Goal: Download file/media

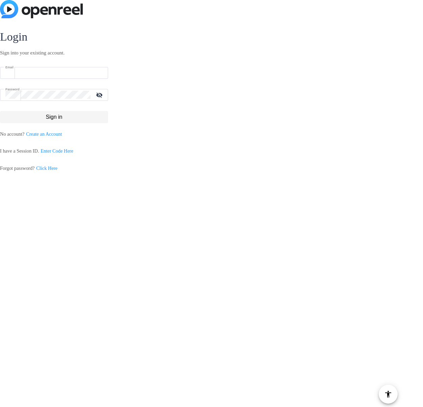
type input "[EMAIL_ADDRESS][PERSON_NAME][DOMAIN_NAME]"
click at [58, 111] on span at bounding box center [54, 117] width 108 height 16
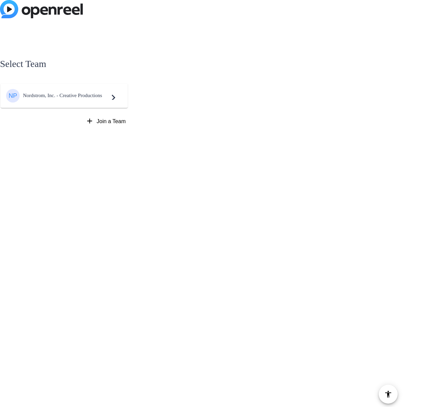
click at [64, 95] on span "Nordstrom, Inc. - Creative Productions" at bounding box center [65, 96] width 85 height 6
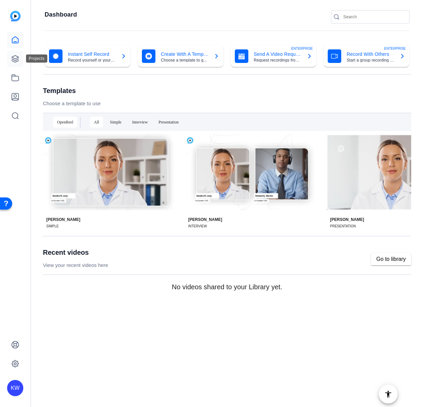
click at [15, 59] on icon at bounding box center [15, 59] width 8 height 8
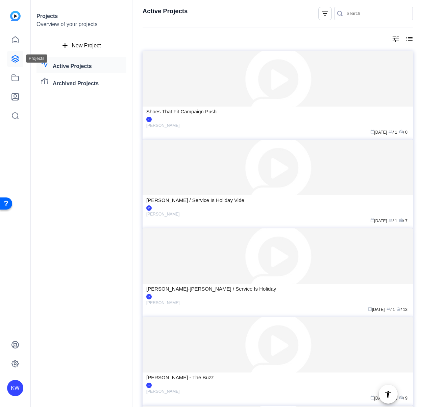
click at [13, 56] on icon at bounding box center [15, 59] width 8 height 8
click at [14, 45] on link at bounding box center [15, 40] width 16 height 16
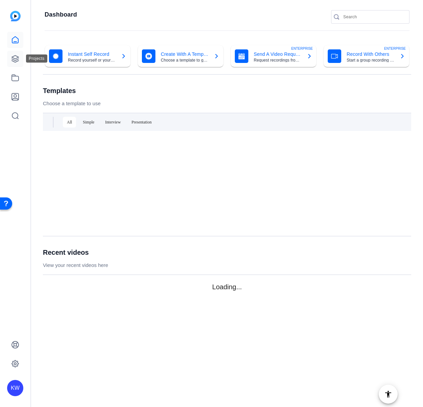
click at [14, 60] on icon at bounding box center [15, 59] width 8 height 8
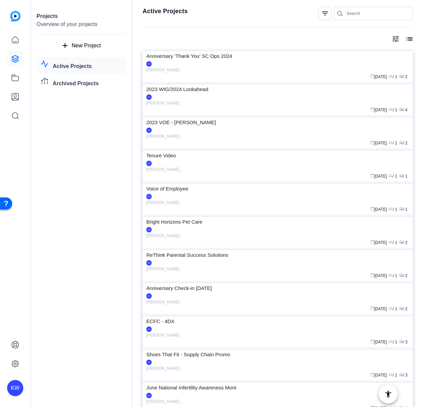
click at [326, 10] on mat-icon "filter_list" at bounding box center [325, 13] width 8 height 8
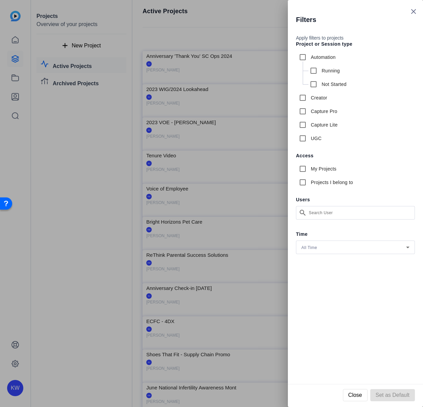
click at [243, 27] on div at bounding box center [211, 203] width 423 height 407
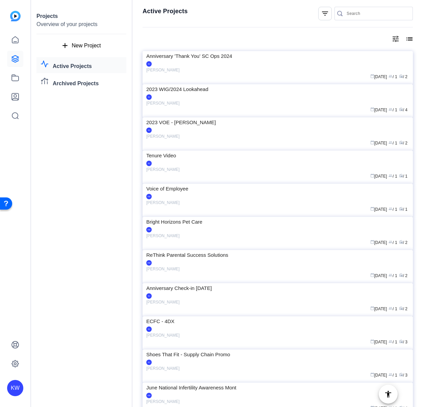
click at [399, 39] on mat-icon "tune" at bounding box center [396, 39] width 8 height 8
click at [411, 39] on div at bounding box center [211, 203] width 423 height 407
click at [411, 38] on mat-icon "list" at bounding box center [409, 39] width 8 height 8
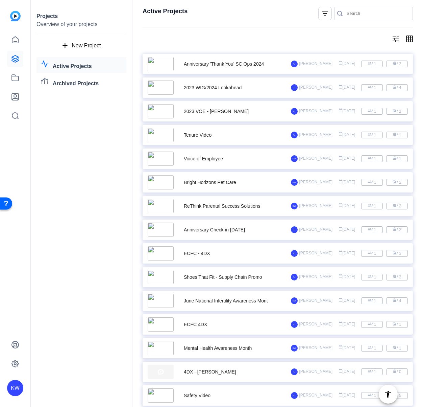
click at [395, 38] on mat-icon "tune" at bounding box center [396, 39] width 8 height 8
click at [382, 36] on div at bounding box center [211, 203] width 423 height 407
click at [410, 37] on mat-icon "grid_on" at bounding box center [409, 39] width 8 height 8
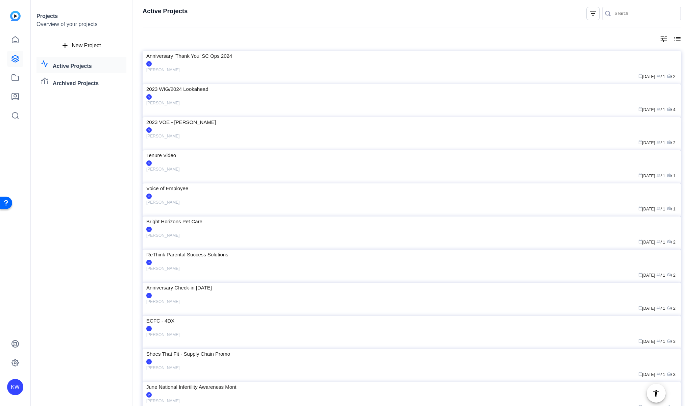
click at [423, 42] on mat-icon "tune" at bounding box center [664, 39] width 8 height 8
click at [423, 34] on div at bounding box center [345, 203] width 691 height 406
click at [423, 13] on div "filter_list" at bounding box center [594, 14] width 14 height 14
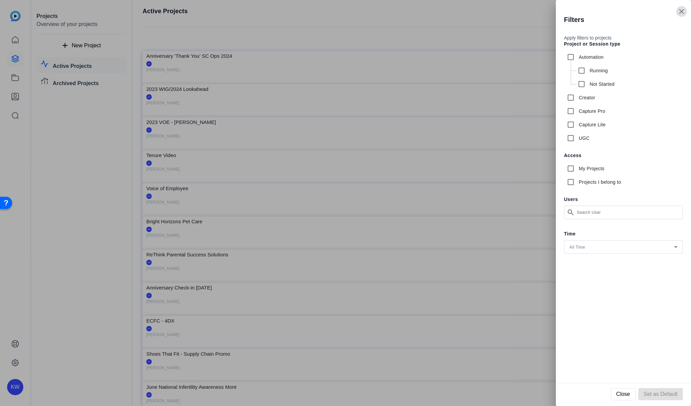
click at [423, 15] on div at bounding box center [345, 203] width 691 height 406
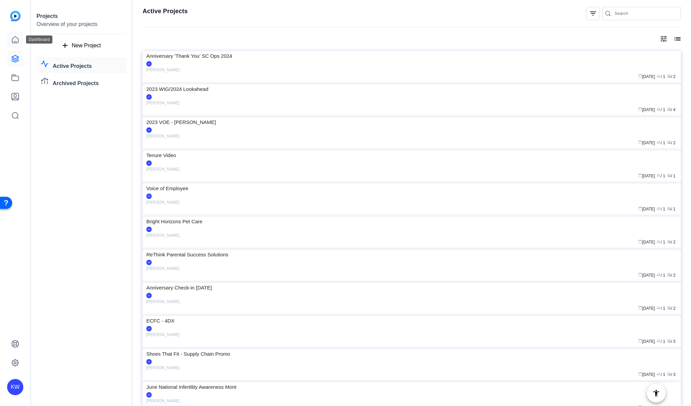
click at [12, 38] on icon at bounding box center [15, 40] width 6 height 6
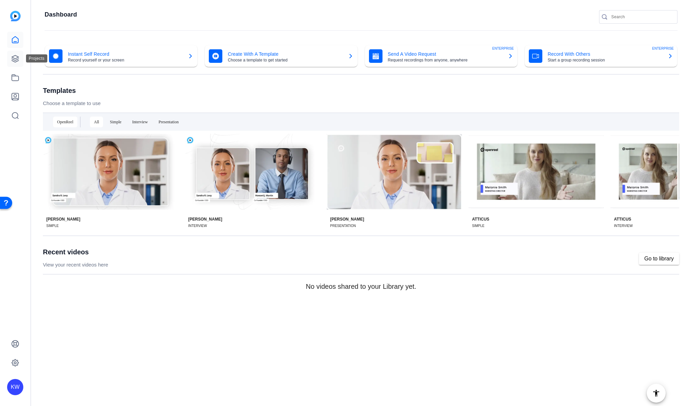
click at [14, 55] on icon at bounding box center [15, 58] width 7 height 7
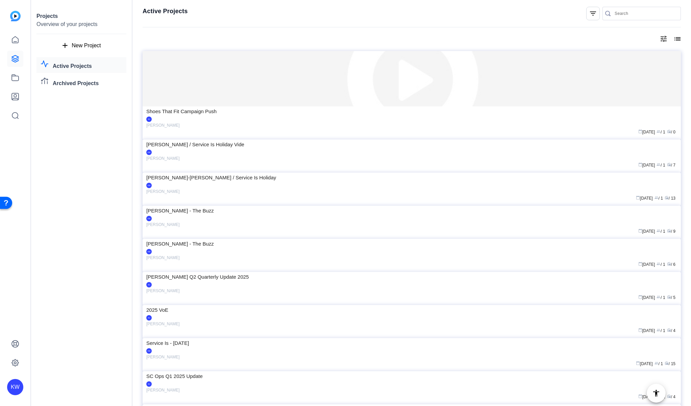
click at [423, 17] on mat-icon "filter_list" at bounding box center [593, 13] width 8 height 8
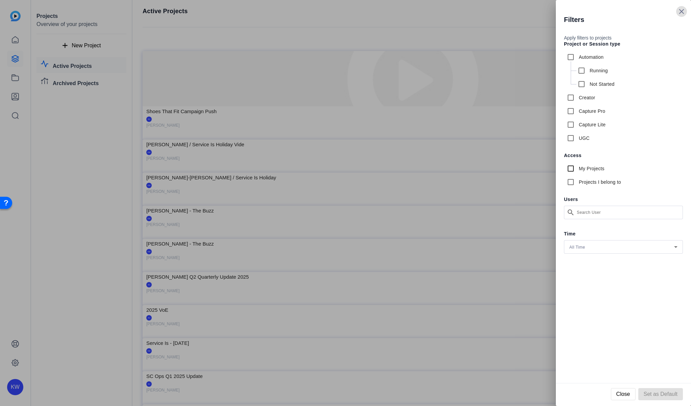
click at [423, 167] on input "My Projects" at bounding box center [571, 169] width 14 height 14
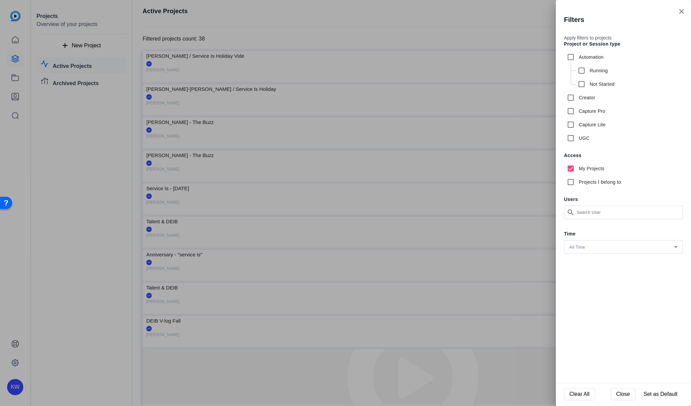
click at [423, 171] on input "My Projects" at bounding box center [571, 169] width 14 height 14
checkbox input "false"
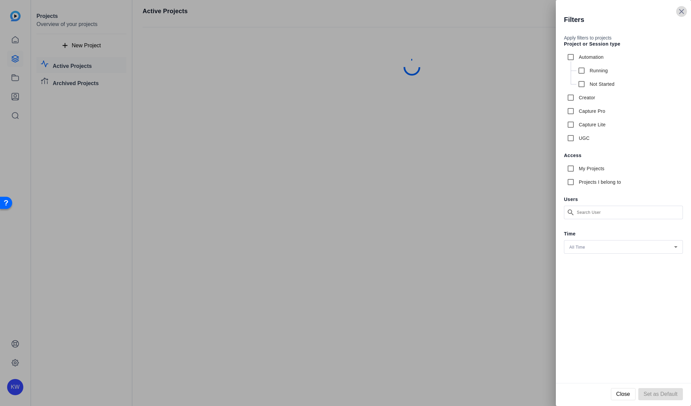
click at [423, 13] on icon at bounding box center [682, 11] width 8 height 8
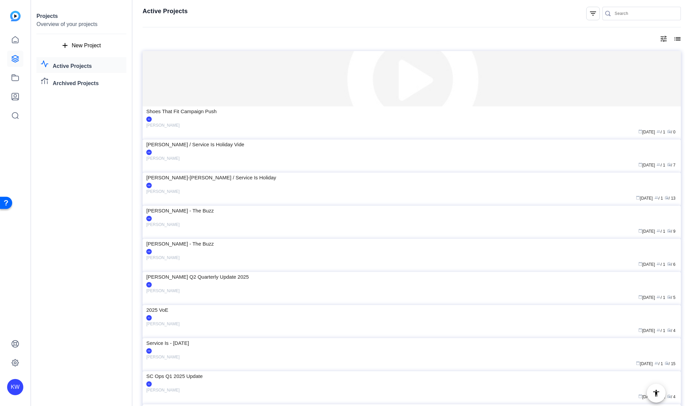
click at [423, 36] on mat-icon "list" at bounding box center [677, 39] width 8 height 8
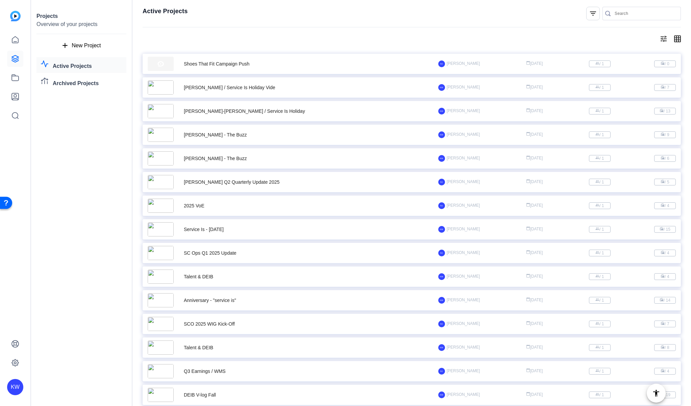
click at [423, 37] on mat-icon "grid_on" at bounding box center [677, 39] width 8 height 8
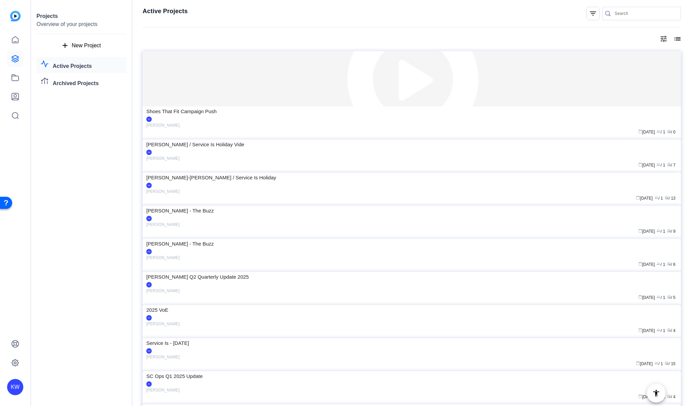
click at [423, 37] on mat-icon "list" at bounding box center [677, 39] width 8 height 8
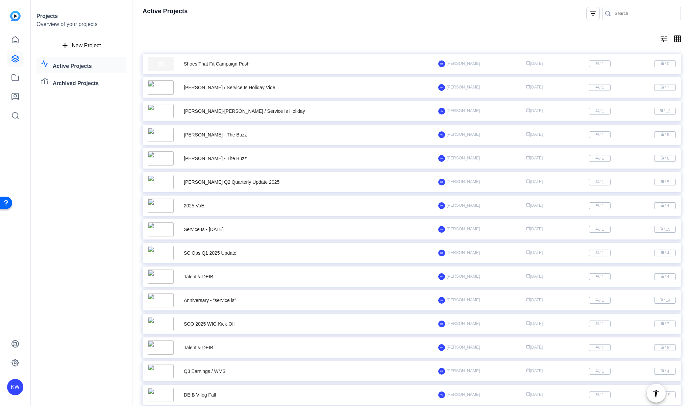
click at [199, 88] on div "[PERSON_NAME] / Service Is Holiday Vide" at bounding box center [230, 87] width 92 height 7
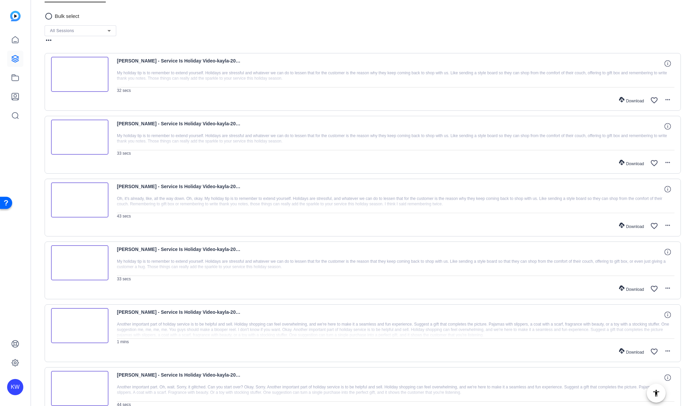
scroll to position [262, 0]
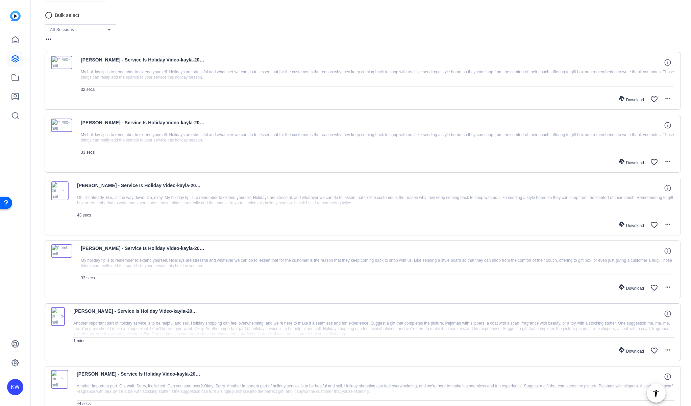
click at [423, 98] on div "Download" at bounding box center [632, 99] width 32 height 7
click at [423, 160] on div "Download" at bounding box center [632, 162] width 32 height 7
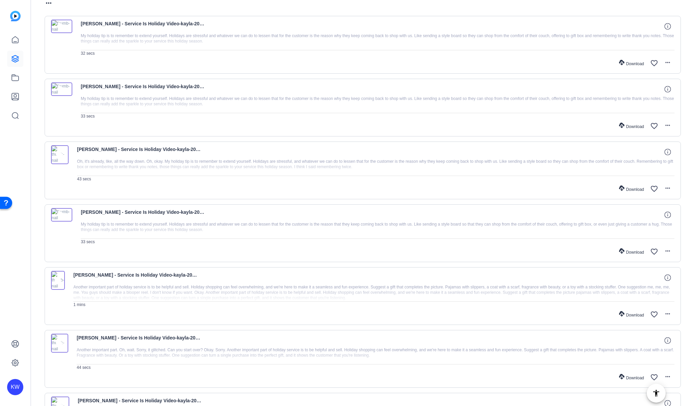
scroll to position [307, 0]
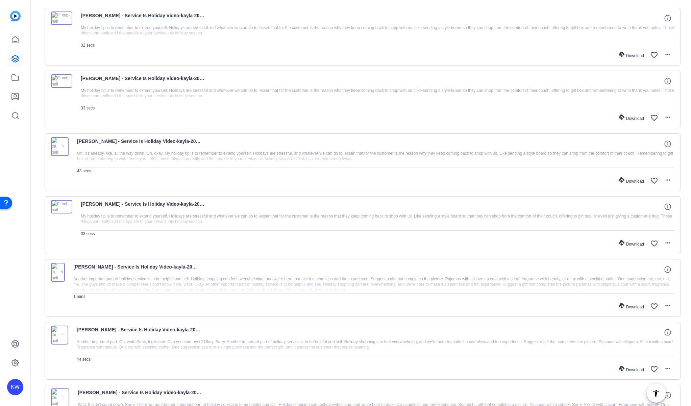
click at [423, 183] on div "Download" at bounding box center [632, 181] width 32 height 7
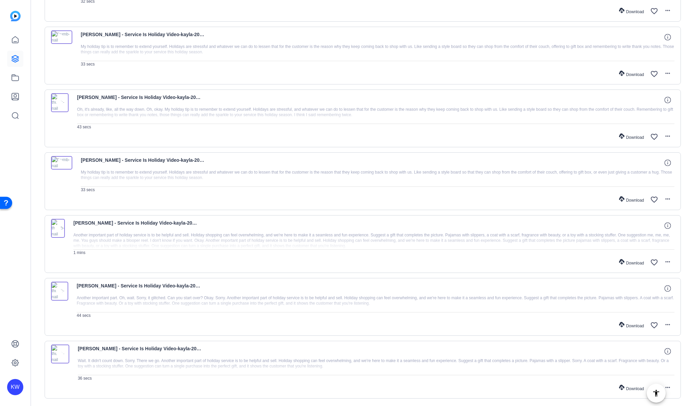
scroll to position [351, 0]
click at [423, 198] on div "Download" at bounding box center [632, 199] width 32 height 7
click at [423, 264] on div "Download" at bounding box center [632, 262] width 32 height 7
click at [423, 326] on div "Download" at bounding box center [632, 325] width 32 height 7
click at [423, 390] on div "Download" at bounding box center [632, 388] width 32 height 7
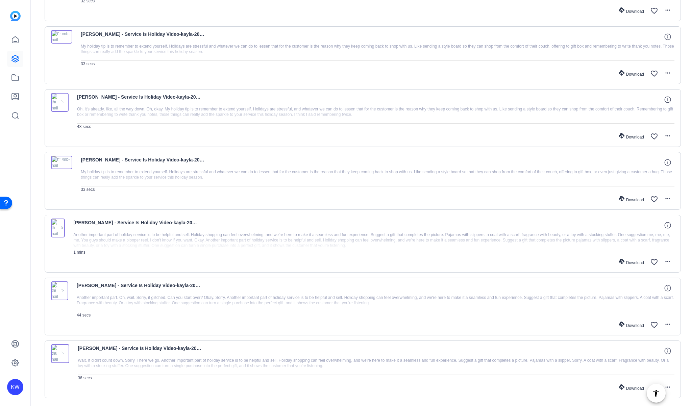
click at [423, 383] on div "Download favorite_border more_horiz" at bounding box center [376, 388] width 597 height 14
click at [423, 387] on div "Download" at bounding box center [632, 388] width 32 height 7
click at [423, 386] on icon at bounding box center [621, 387] width 5 height 5
click at [423, 387] on div "Download" at bounding box center [632, 388] width 32 height 7
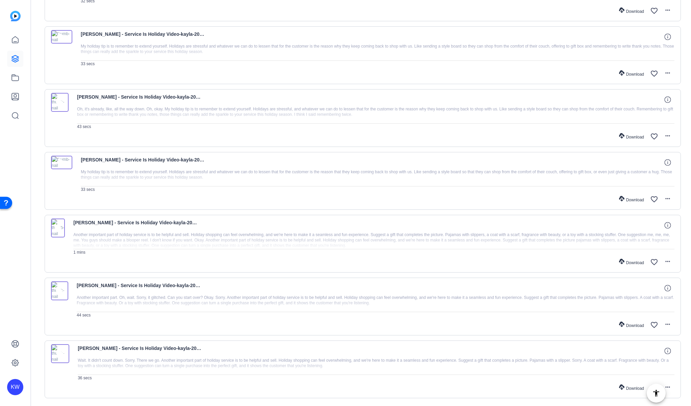
click at [423, 387] on div "Download" at bounding box center [632, 388] width 32 height 7
click at [423, 386] on div "Download favorite_border more_horiz" at bounding box center [376, 388] width 597 height 14
click at [423, 388] on div "Download" at bounding box center [632, 388] width 32 height 7
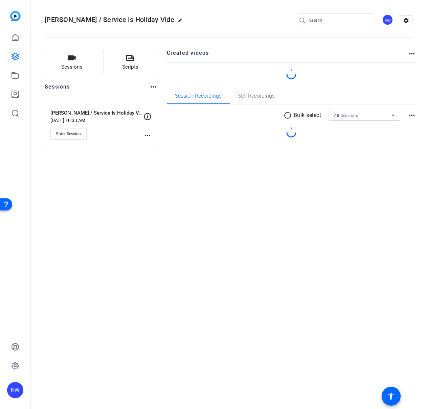
click at [262, 78] on div at bounding box center [291, 74] width 249 height 10
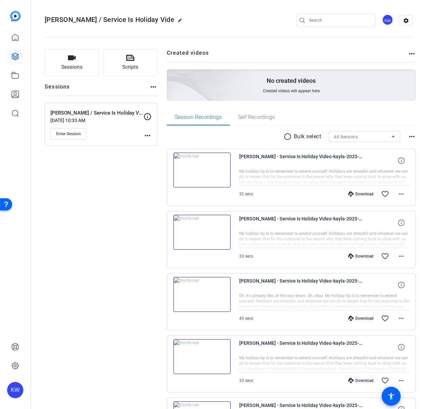
scroll to position [200, 0]
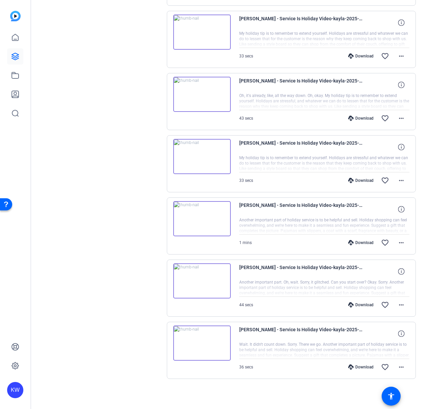
drag, startPoint x: 354, startPoint y: 362, endPoint x: 357, endPoint y: 365, distance: 4.1
click at [357, 365] on div "Download favorite_border more_horiz" at bounding box center [349, 367] width 119 height 16
drag, startPoint x: 358, startPoint y: 367, endPoint x: 356, endPoint y: 362, distance: 4.8
click at [358, 367] on div "Download" at bounding box center [361, 366] width 32 height 5
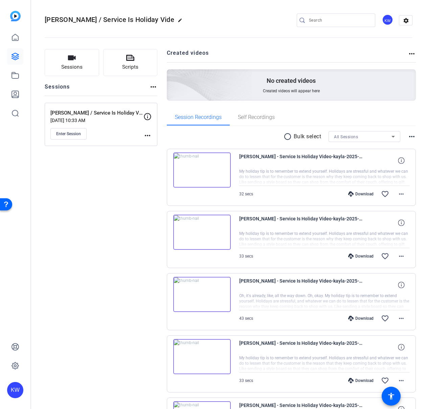
drag, startPoint x: 122, startPoint y: 20, endPoint x: 84, endPoint y: 20, distance: 38.2
click at [122, 20] on span "[PERSON_NAME] / Service Is Holiday Vide" at bounding box center [109, 20] width 129 height 8
click at [69, 20] on span "[PERSON_NAME] / Service Is Holiday Vide" at bounding box center [109, 20] width 129 height 8
click at [12, 55] on icon at bounding box center [15, 56] width 8 height 8
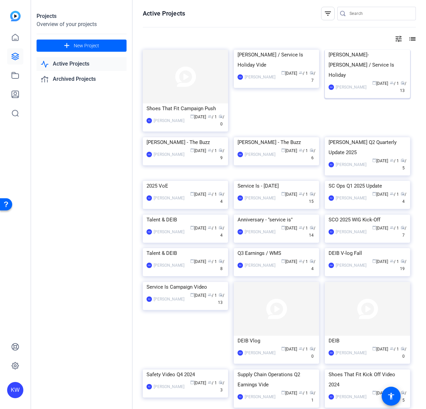
click at [385, 50] on img at bounding box center [367, 50] width 85 height 0
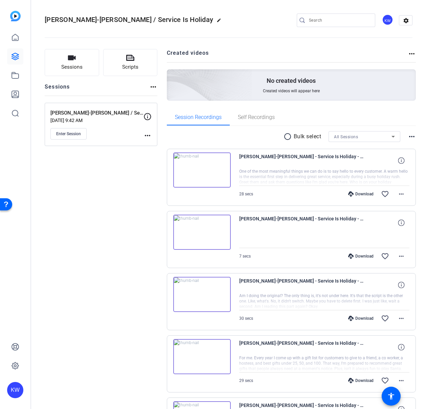
click at [419, 37] on mat-toolbar "Kelly Olson-Ann / Service Is Holiday edit KW settings" at bounding box center [228, 20] width 395 height 41
drag, startPoint x: 341, startPoint y: 197, endPoint x: 355, endPoint y: 192, distance: 14.9
click at [343, 196] on div "Download favorite_border more_horiz" at bounding box center [349, 194] width 119 height 16
click at [361, 194] on div "Download" at bounding box center [361, 193] width 32 height 5
click at [363, 256] on div "Download" at bounding box center [361, 256] width 32 height 5
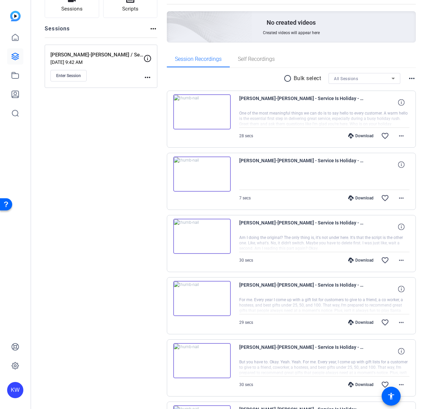
scroll to position [64, 0]
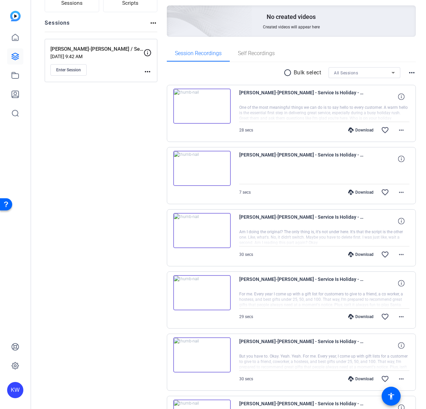
click at [363, 254] on div "Download" at bounding box center [361, 254] width 32 height 5
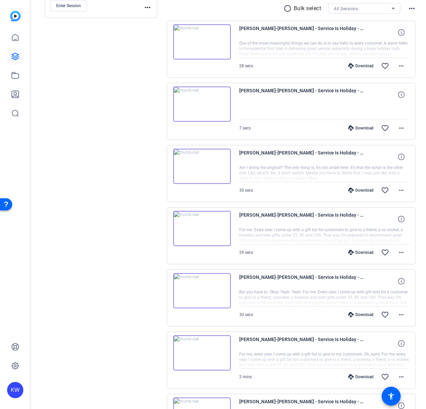
scroll to position [128, 0]
click at [362, 252] on div "Download" at bounding box center [361, 252] width 32 height 5
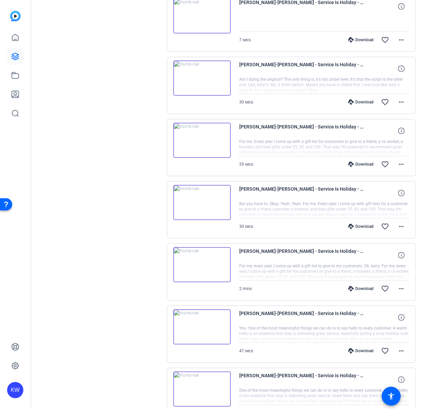
click at [361, 227] on div "Download" at bounding box center [361, 226] width 32 height 5
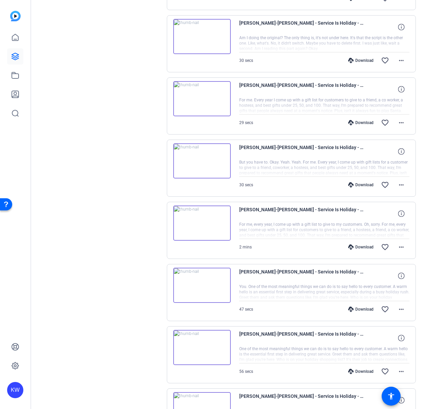
scroll to position [272, 0]
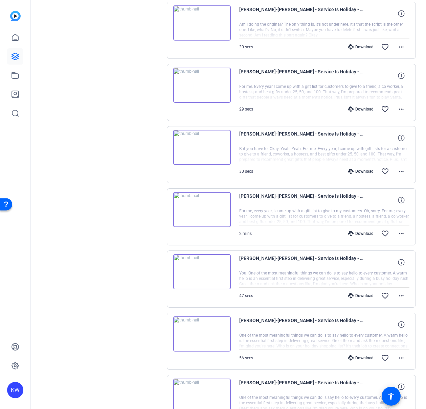
click at [361, 232] on div "Download" at bounding box center [361, 233] width 32 height 5
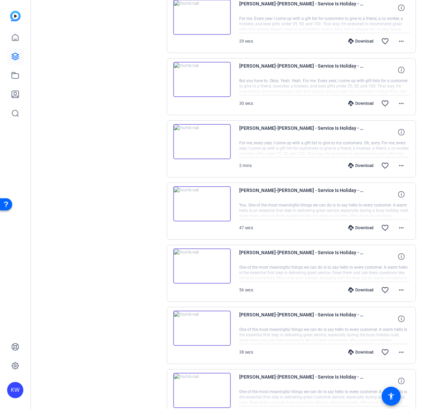
click at [361, 230] on div "Download favorite_border more_horiz" at bounding box center [349, 228] width 119 height 16
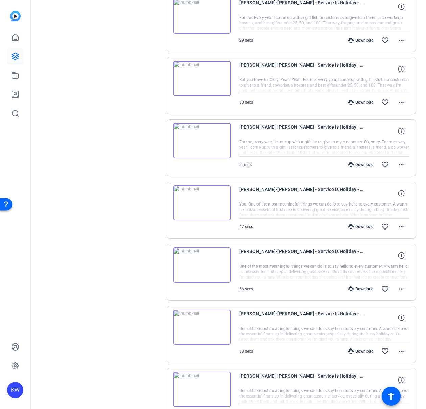
click at [361, 226] on div "Download" at bounding box center [361, 226] width 32 height 5
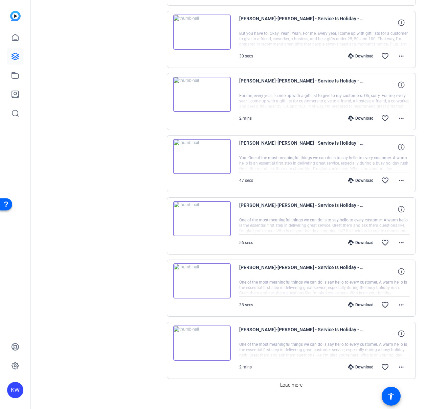
scroll to position [395, 0]
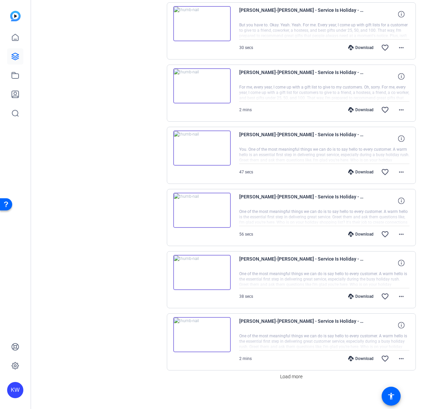
click at [361, 232] on div "Download" at bounding box center [361, 234] width 32 height 5
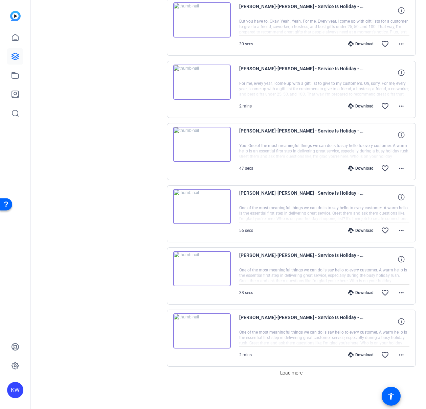
click at [359, 290] on div "Download" at bounding box center [361, 292] width 32 height 5
click at [357, 353] on div "Download" at bounding box center [361, 354] width 32 height 5
